Goal: Task Accomplishment & Management: Complete application form

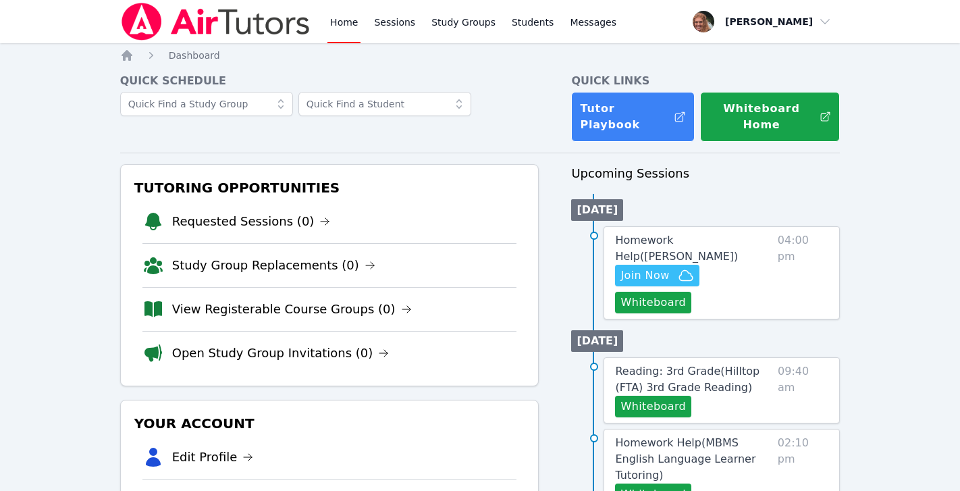
click at [129, 56] on icon "Breadcrumb" at bounding box center [126, 55] width 11 height 11
click at [680, 267] on icon "button" at bounding box center [686, 275] width 16 height 16
click at [284, 212] on link "Requested Sessions (0)" at bounding box center [251, 221] width 159 height 19
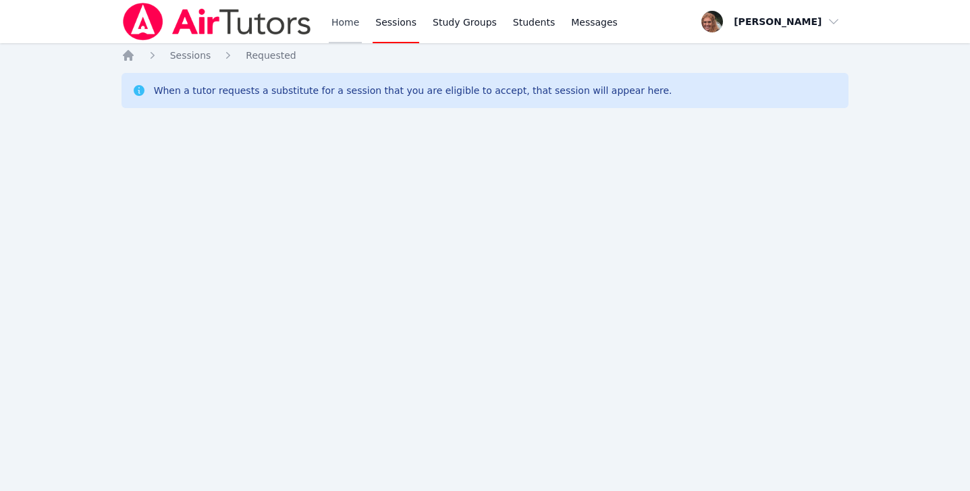
click at [353, 23] on link "Home" at bounding box center [345, 21] width 33 height 43
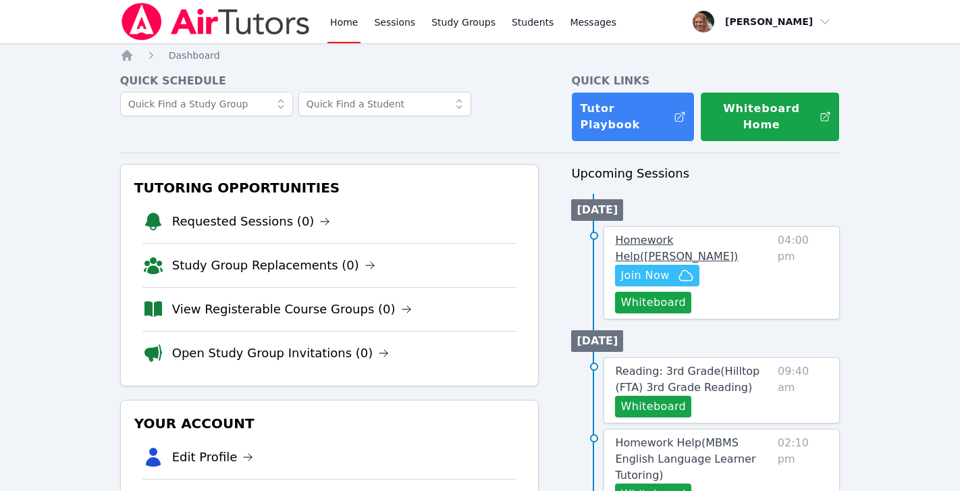
click at [708, 234] on span "Homework Help ( Alivia Dan Tutoring )" at bounding box center [676, 248] width 123 height 29
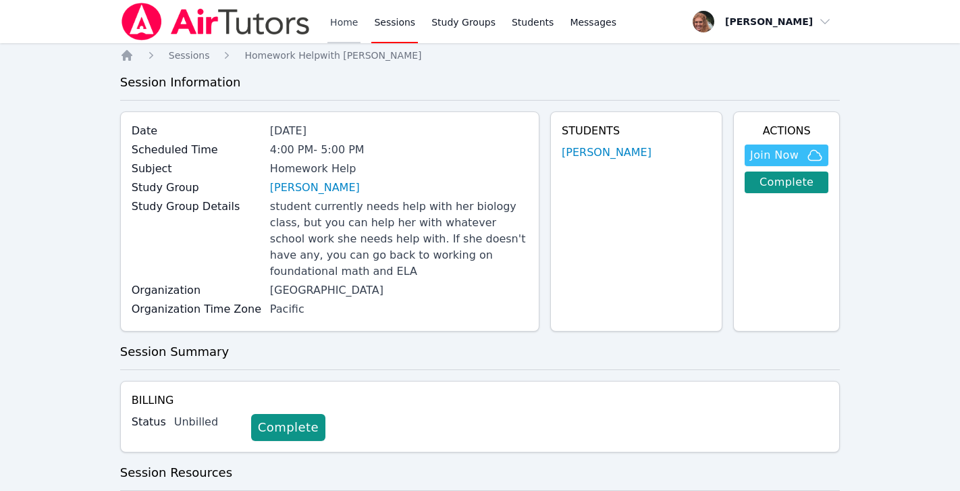
click at [341, 22] on link "Home" at bounding box center [343, 21] width 33 height 43
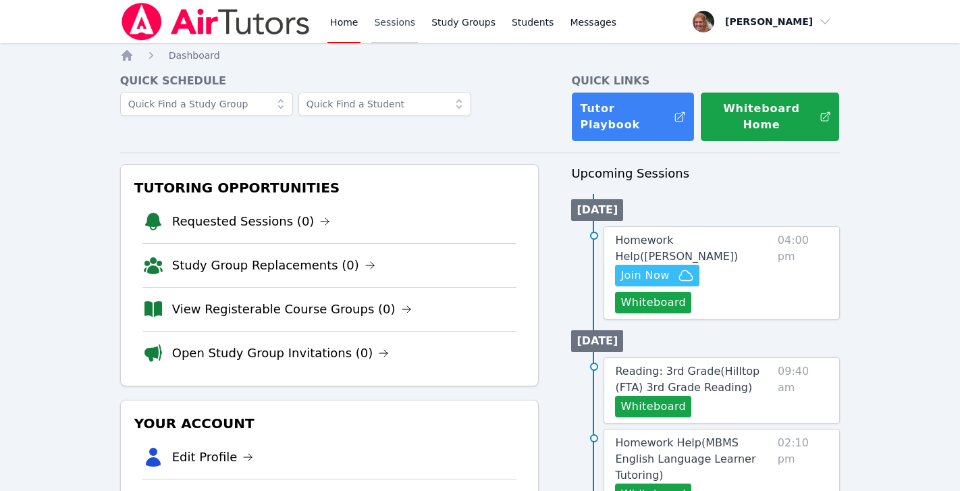
click at [397, 19] on link "Sessions" at bounding box center [394, 21] width 47 height 43
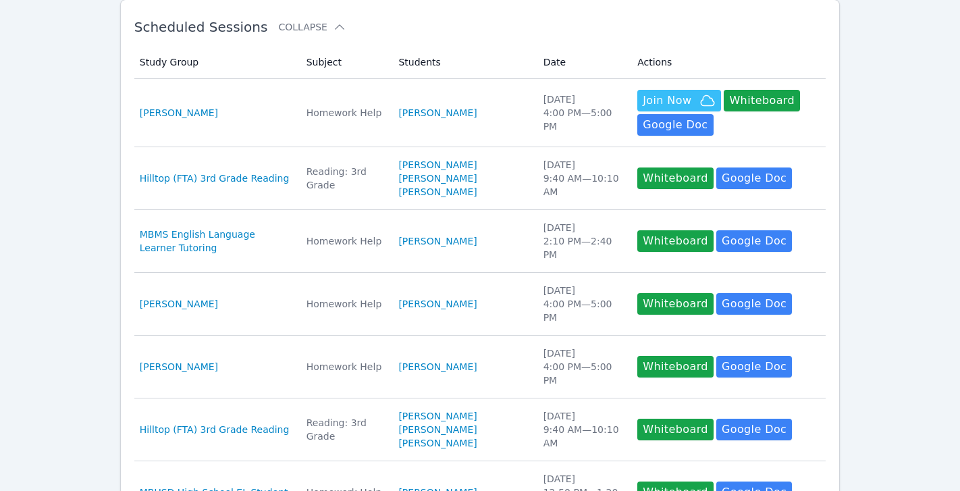
scroll to position [220, 0]
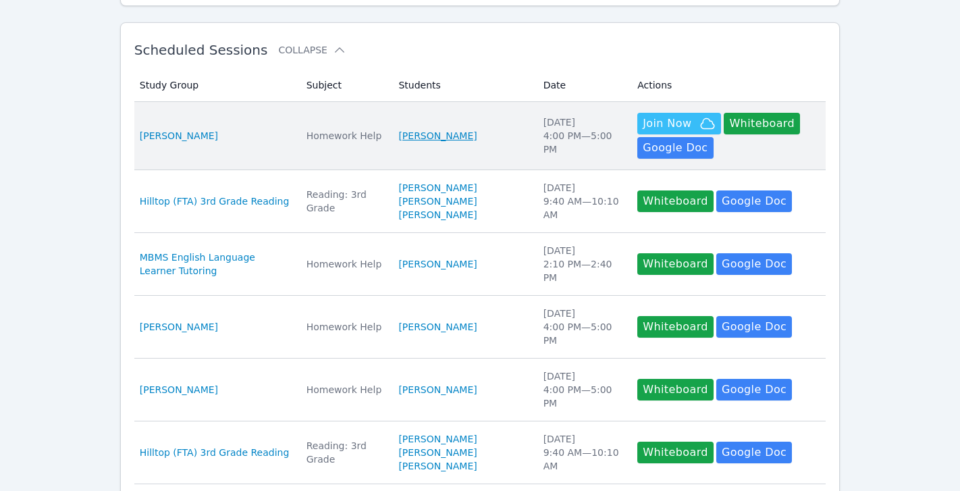
click at [434, 136] on link "[PERSON_NAME]" at bounding box center [437, 135] width 78 height 13
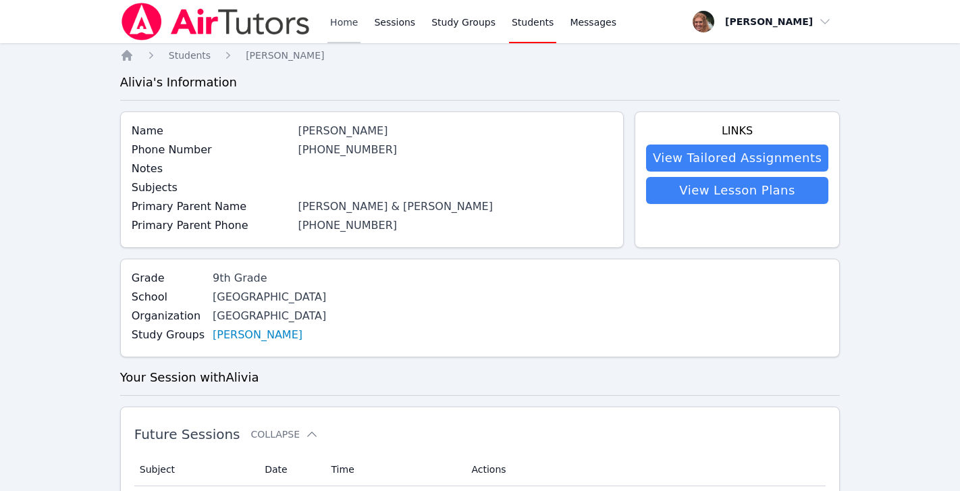
click at [340, 21] on link "Home" at bounding box center [343, 21] width 33 height 43
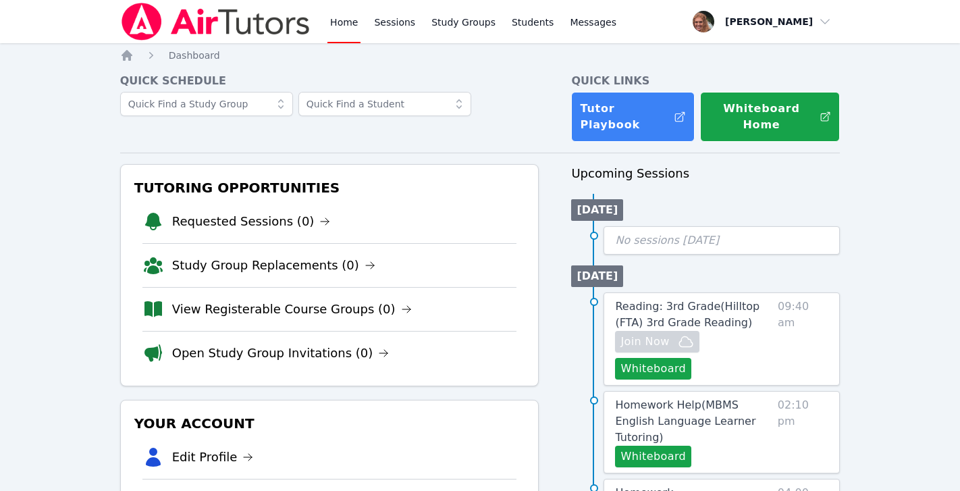
click at [335, 20] on link "Home" at bounding box center [343, 21] width 33 height 43
click at [400, 20] on link "Sessions" at bounding box center [394, 21] width 47 height 43
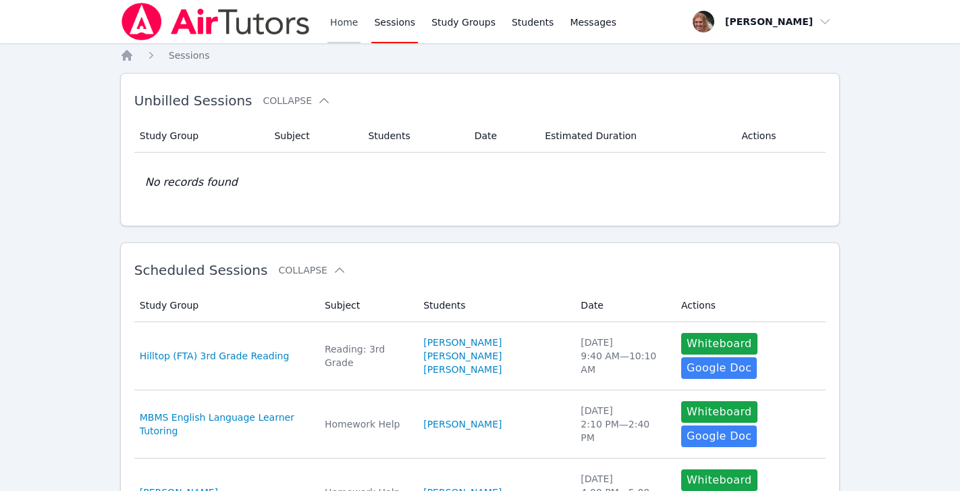
click at [342, 20] on link "Home" at bounding box center [343, 21] width 33 height 43
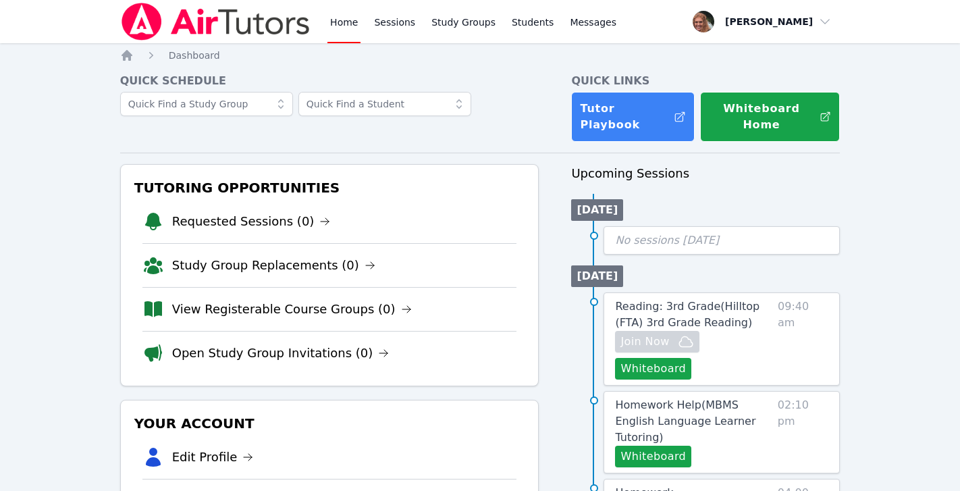
click at [342, 20] on link "Home" at bounding box center [343, 21] width 33 height 43
click at [387, 24] on link "Sessions" at bounding box center [394, 21] width 47 height 43
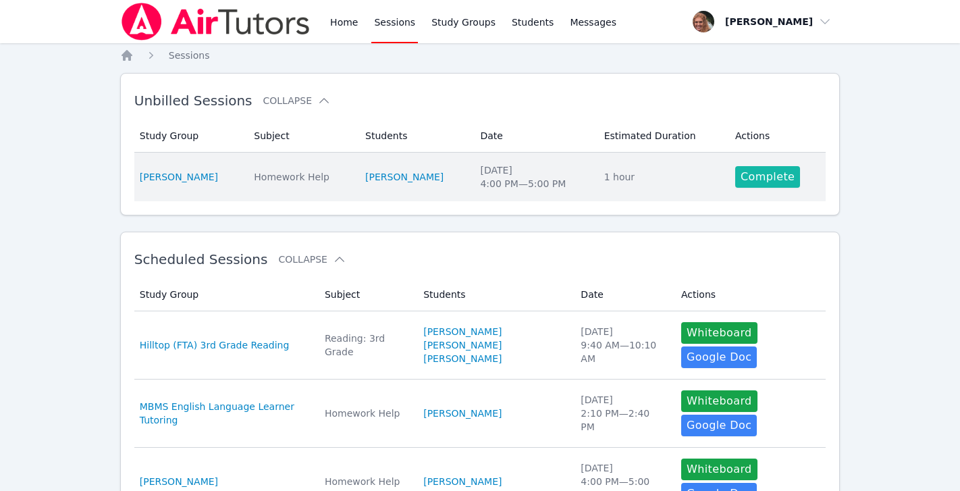
click at [762, 166] on link "Complete" at bounding box center [767, 177] width 65 height 22
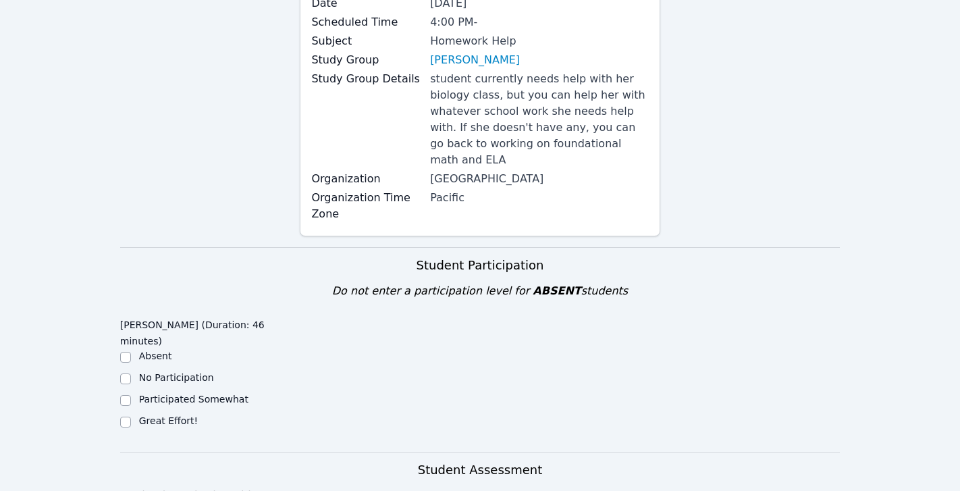
scroll to position [242, 0]
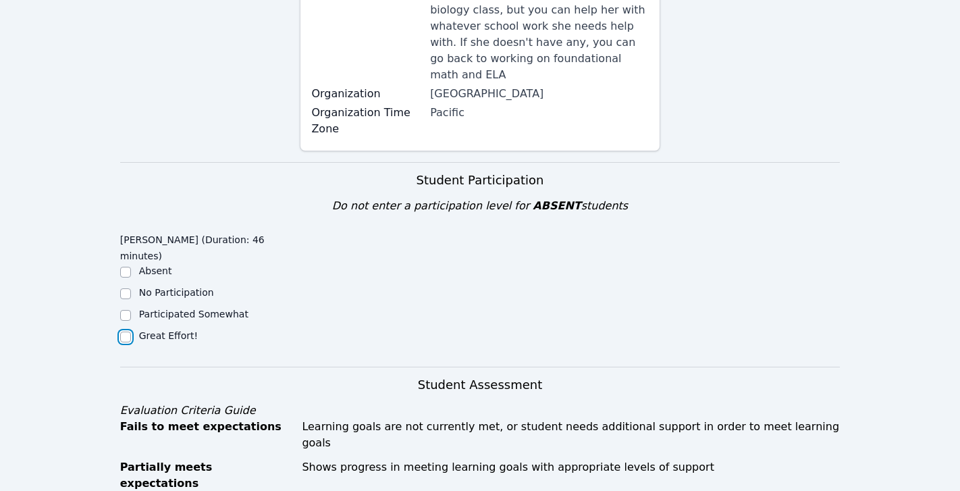
click at [129, 331] on input "Great Effort!" at bounding box center [125, 336] width 11 height 11
checkbox input "true"
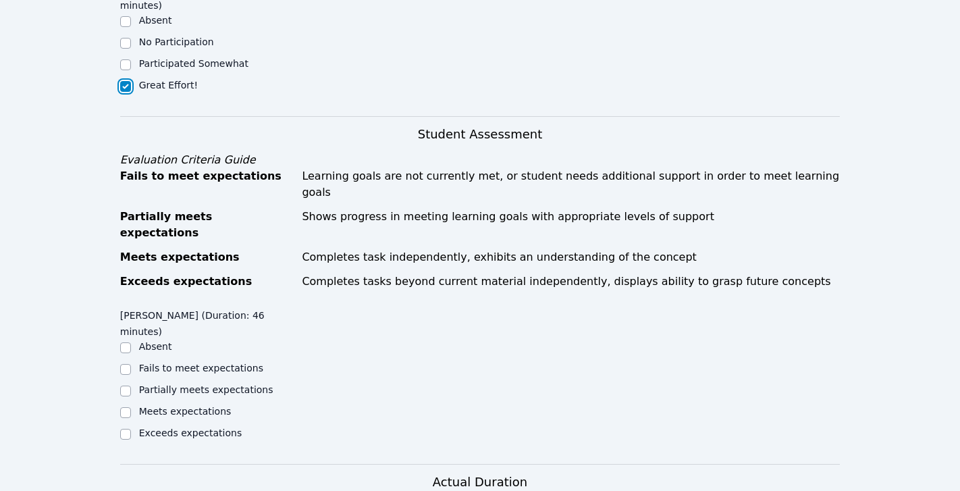
scroll to position [495, 0]
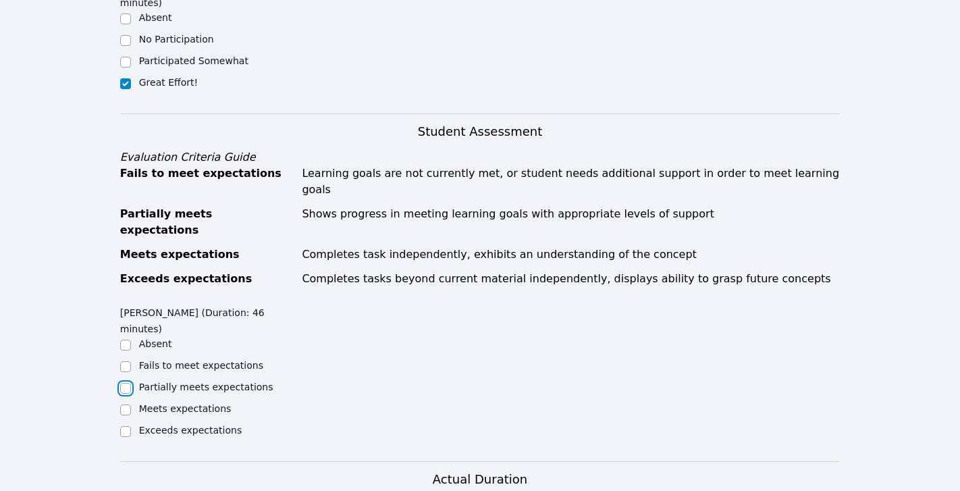
click at [126, 383] on input "Partially meets expectations" at bounding box center [125, 388] width 11 height 11
checkbox input "true"
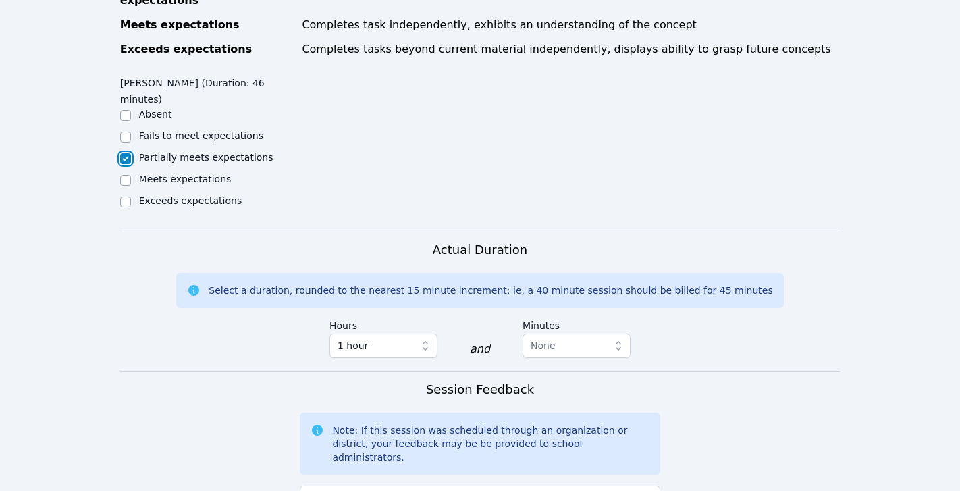
scroll to position [811, 0]
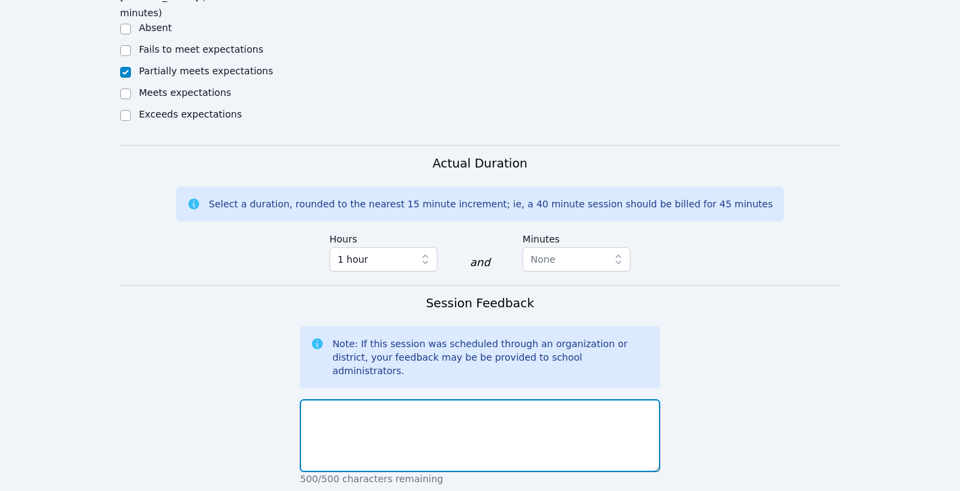
click at [387, 399] on textarea at bounding box center [480, 435] width 360 height 73
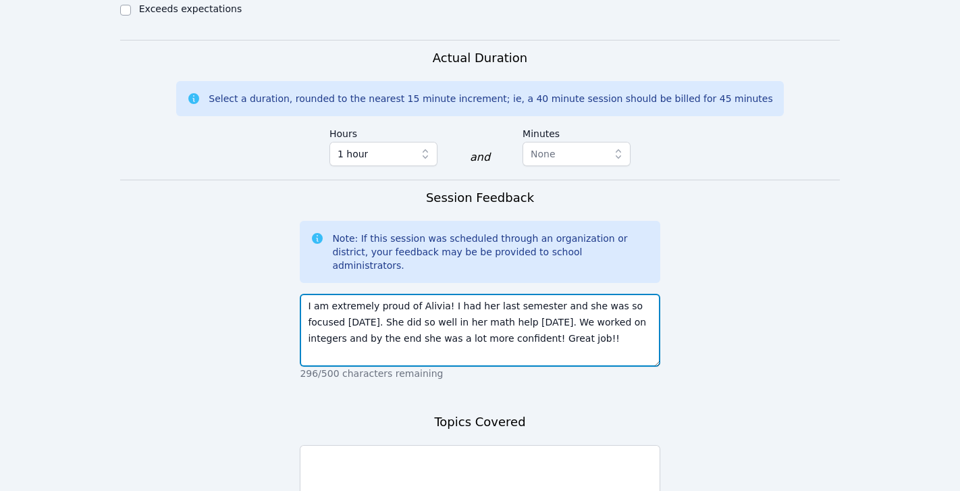
scroll to position [935, 0]
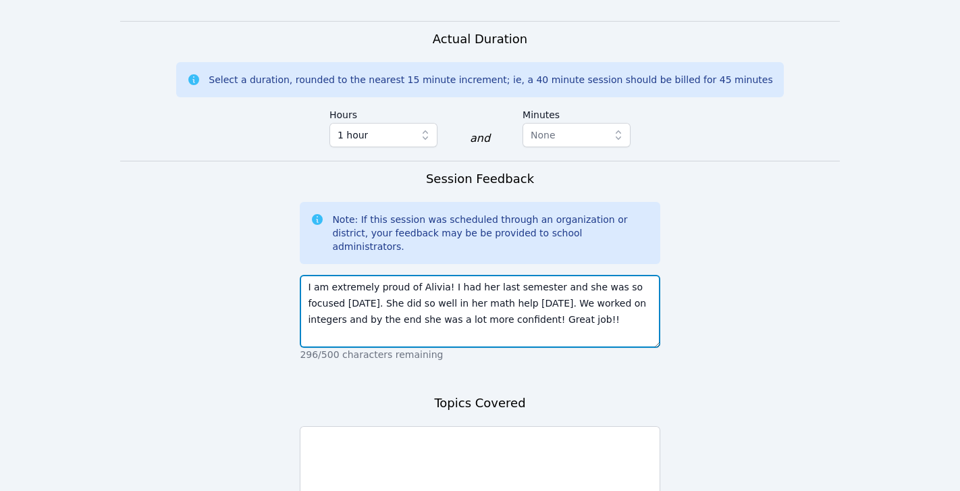
type textarea "I am extremely proud of Alivia! I had her last semester and she was so focused …"
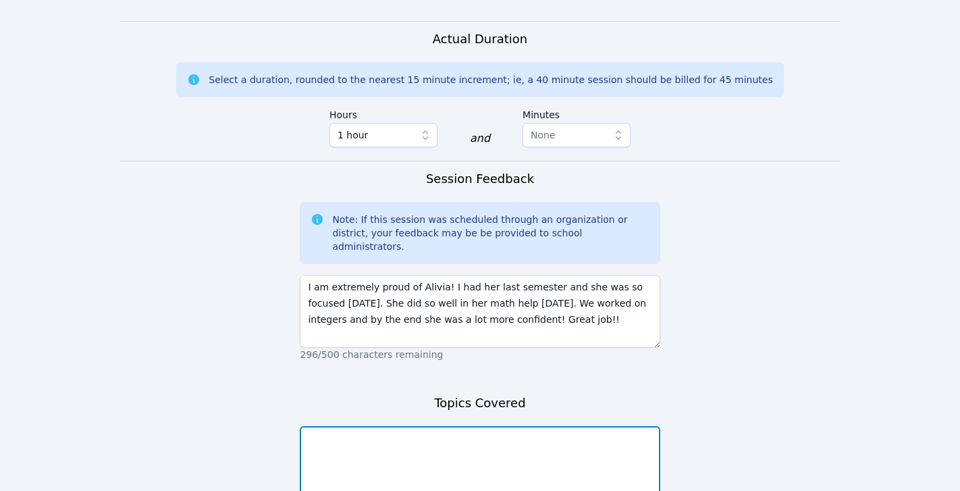
click at [416, 426] on textarea at bounding box center [480, 462] width 360 height 73
type textarea "Integer help using addition, multiplication, and division."
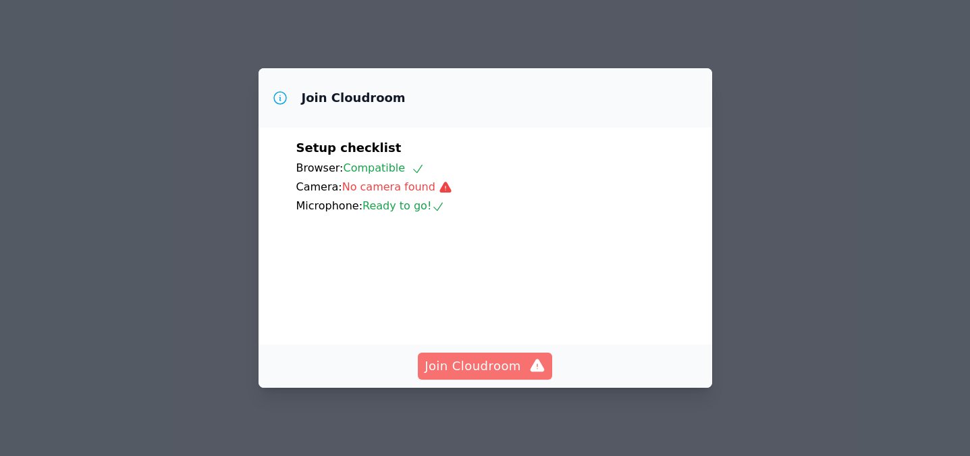
click at [465, 364] on span "Join Cloudroom" at bounding box center [485, 365] width 121 height 19
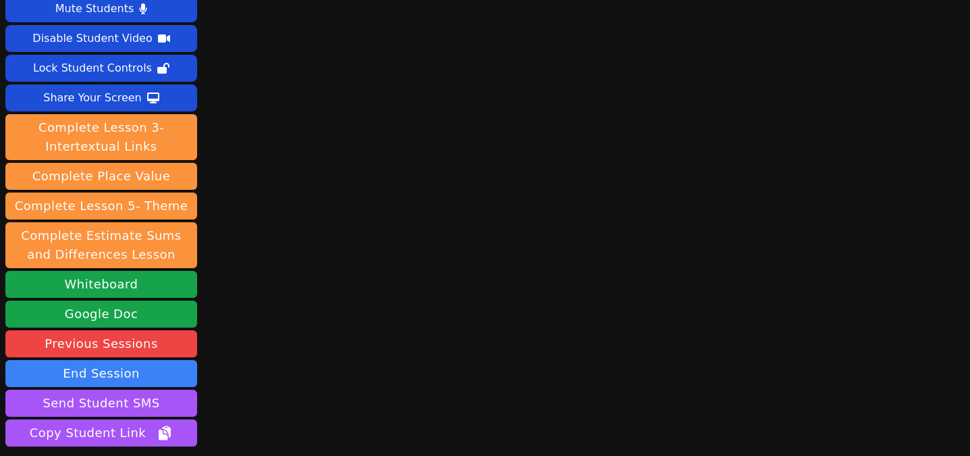
scroll to position [22, 0]
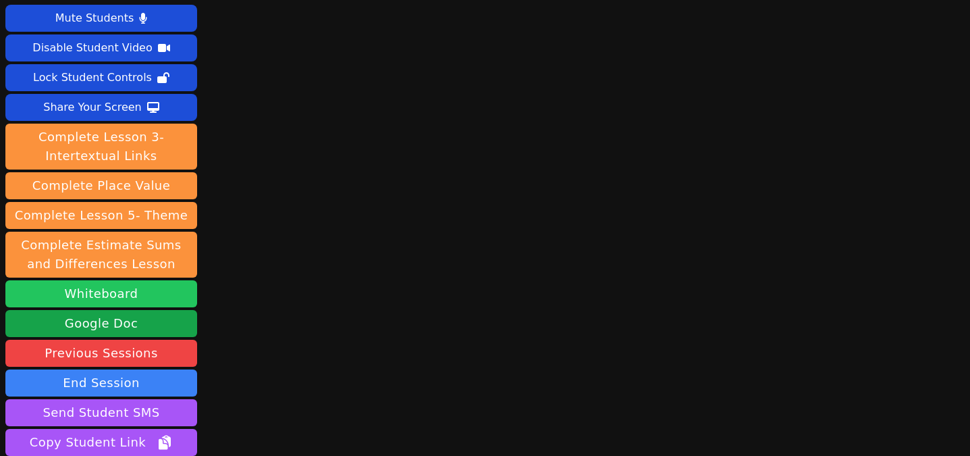
click at [137, 296] on button "Whiteboard" at bounding box center [101, 293] width 192 height 27
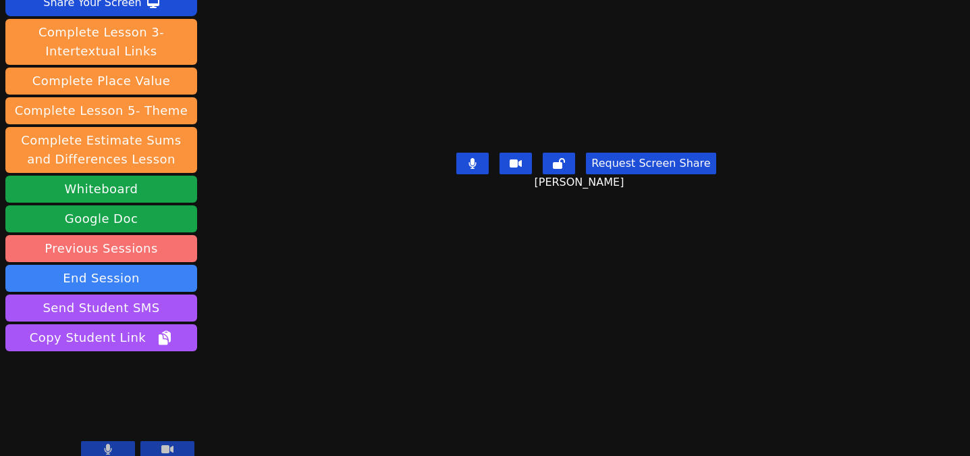
scroll to position [138, 0]
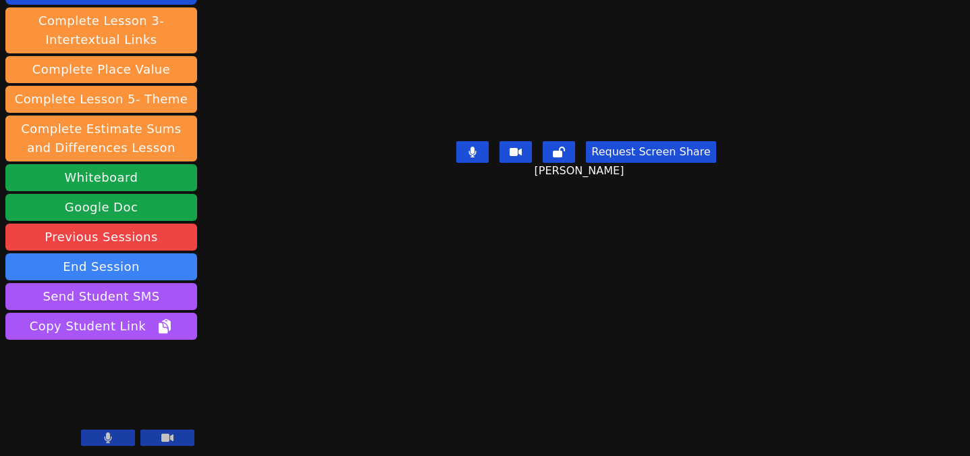
click at [124, 435] on button at bounding box center [108, 437] width 54 height 16
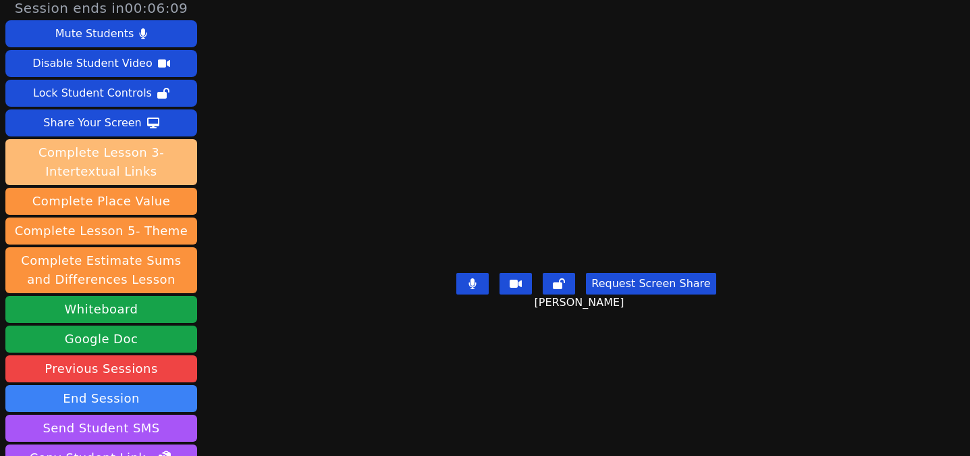
scroll to position [0, 0]
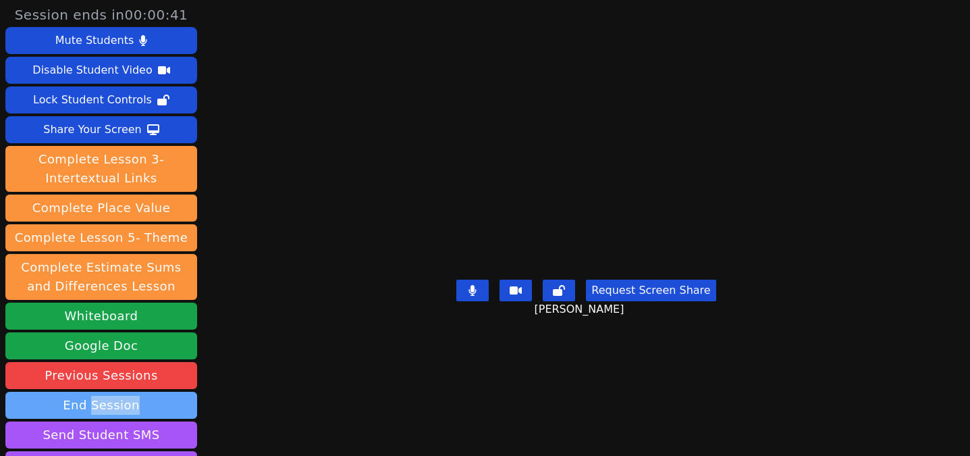
click at [80, 406] on button "End Session" at bounding box center [101, 404] width 192 height 27
